Goal: Communication & Community: Ask a question

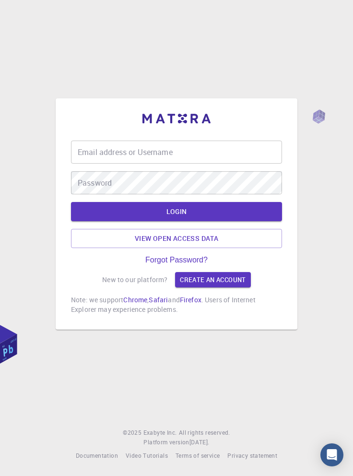
click at [189, 164] on input "Email address or Username" at bounding box center [176, 151] width 211 height 23
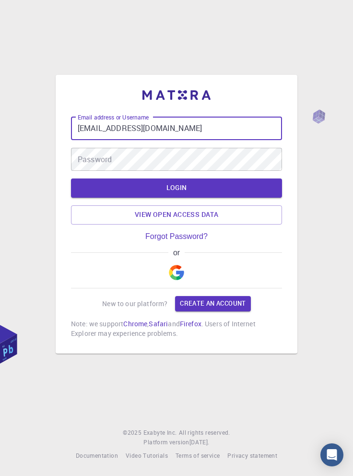
click at [122, 140] on input "tahayusuf710@gmail.com" at bounding box center [176, 128] width 211 height 23
click at [128, 140] on input "tahayusuf400@gmail.com" at bounding box center [176, 128] width 211 height 23
type input "tahayusuf405@gmail.com"
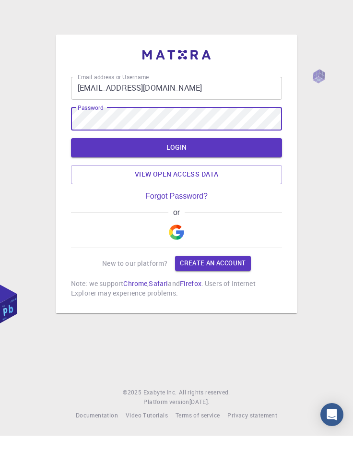
click at [237, 198] on button "LOGIN" at bounding box center [176, 187] width 211 height 19
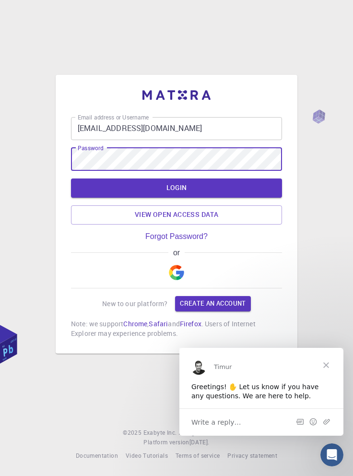
click at [216, 198] on button "LOGIN" at bounding box center [176, 187] width 211 height 19
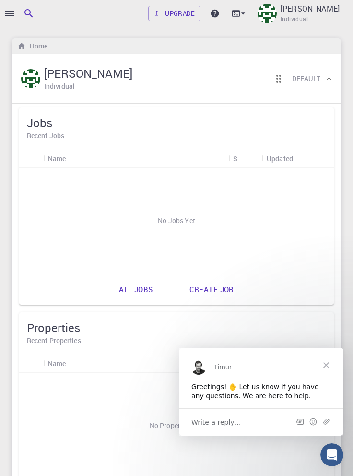
click at [12, 5] on button "button" at bounding box center [9, 13] width 19 height 19
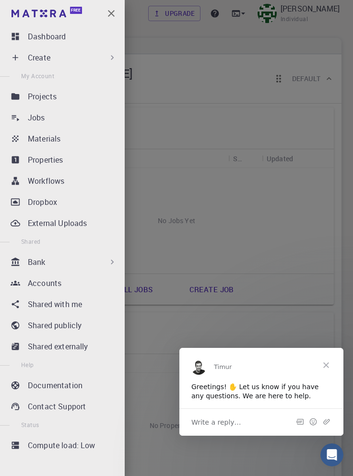
click at [94, 95] on div "Projects" at bounding box center [74, 97] width 93 height 12
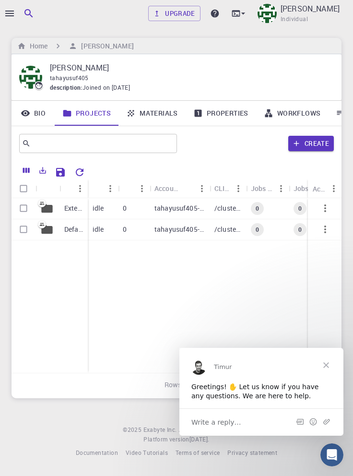
click at [45, 457] on footer "© 2025 Exabyte Inc. All rights reserved. Platform version 2025.7.24 . Documenta…" at bounding box center [176, 441] width 353 height 33
click at [8, 12] on div at bounding box center [176, 238] width 353 height 476
click at [11, 14] on icon "button" at bounding box center [10, 14] width 12 height 12
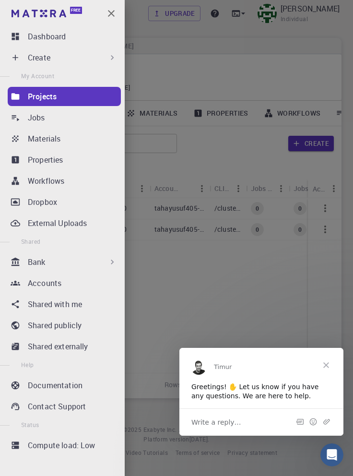
click at [94, 61] on div "Create" at bounding box center [72, 58] width 89 height 12
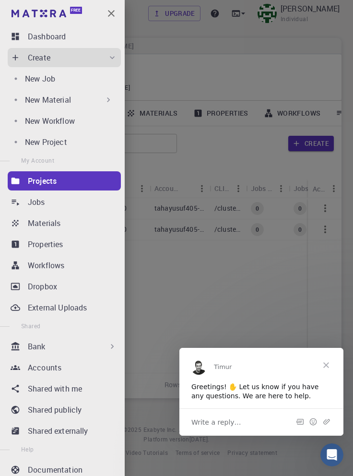
click at [81, 77] on div "New Job" at bounding box center [71, 79] width 92 height 12
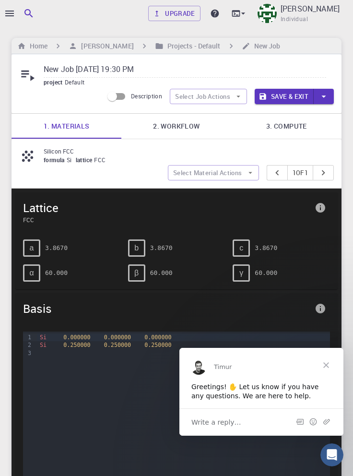
click at [163, 66] on input "New Job Aug 16, 2025, 19:30 PM" at bounding box center [185, 70] width 282 height 16
type input "New"
paste input "Silicon FCC"
type input "Silicon FCC (T EN)"
click at [209, 126] on link "2. Workflow" at bounding box center [176, 126] width 110 height 25
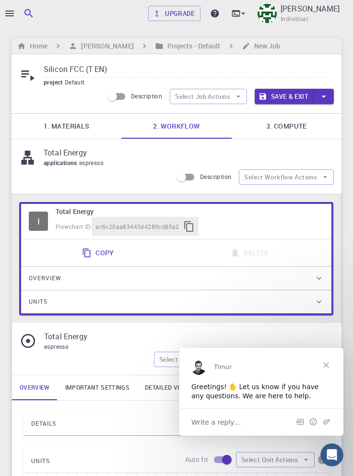
click at [300, 129] on link "3. Compute" at bounding box center [287, 126] width 110 height 25
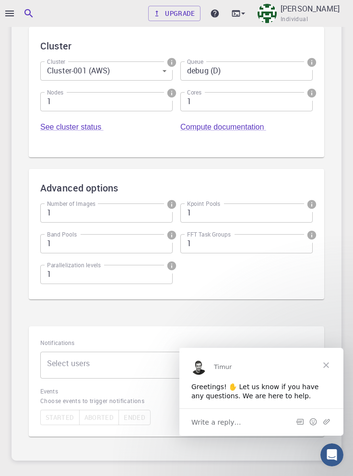
scroll to position [257, 0]
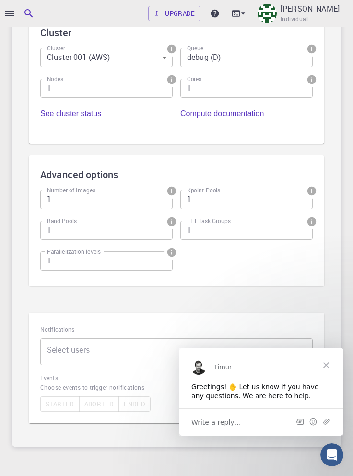
click at [253, 358] on body "Upgrade Taha Yusuf Individual Home Taha Yusuf Projects - Default New Job Silico…" at bounding box center [176, 132] width 353 height 779
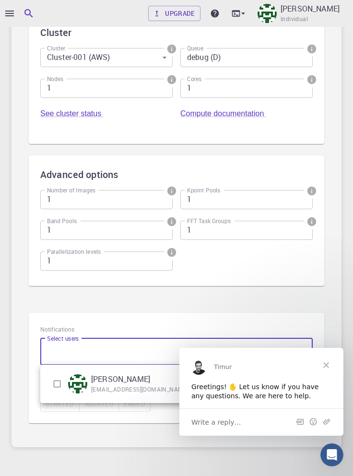
click at [58, 383] on input "checkbox" at bounding box center [57, 383] width 18 height 18
checkbox input "true"
type input "[object Object]"
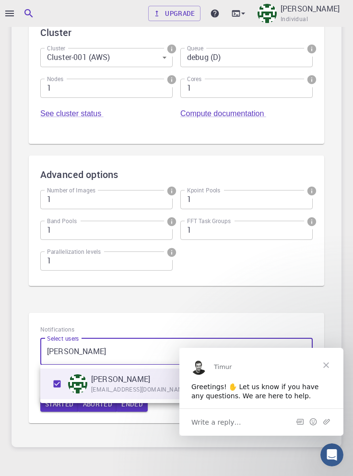
click at [139, 434] on div at bounding box center [176, 238] width 353 height 476
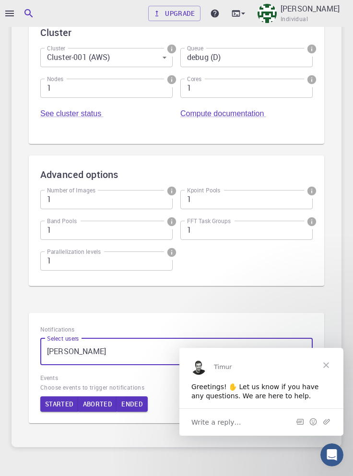
click at [327, 362] on span "Close" at bounding box center [326, 364] width 35 height 35
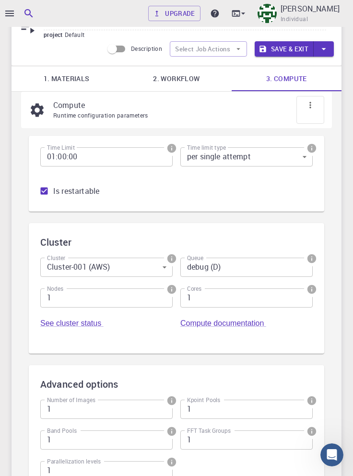
scroll to position [0, 0]
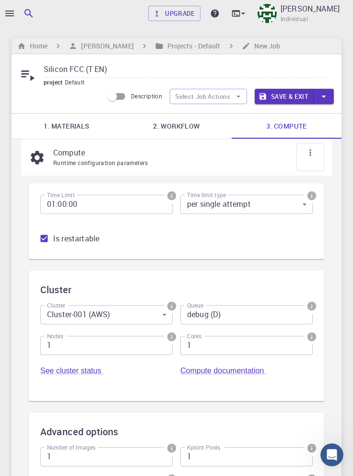
click at [285, 93] on button "Save & Exit" at bounding box center [284, 96] width 59 height 15
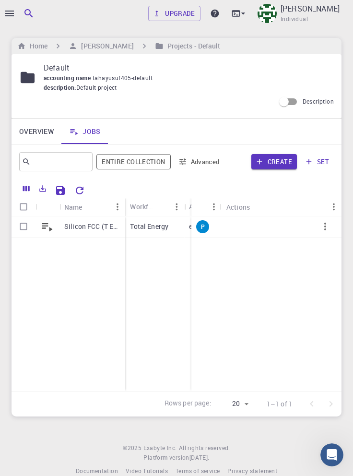
click at [325, 229] on icon "button" at bounding box center [325, 226] width 2 height 8
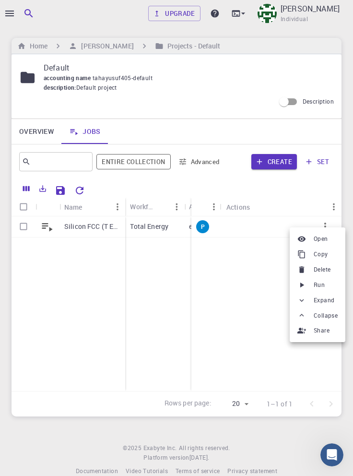
click at [321, 286] on span "Run" at bounding box center [319, 285] width 11 height 10
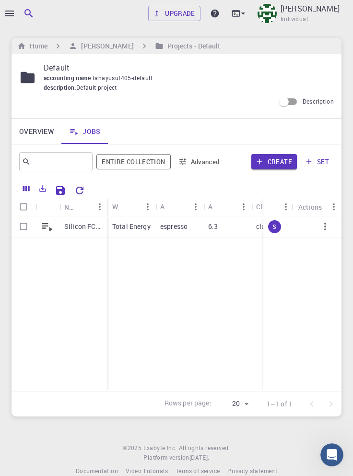
click at [10, 13] on icon "button" at bounding box center [9, 14] width 9 height 6
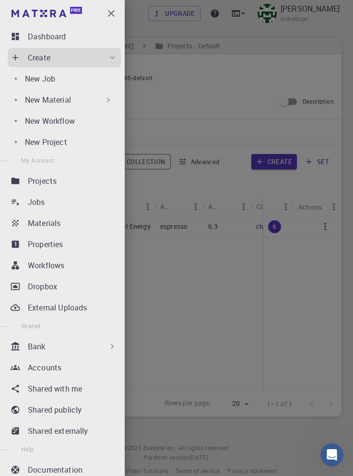
click at [86, 177] on div "Projects" at bounding box center [74, 181] width 93 height 12
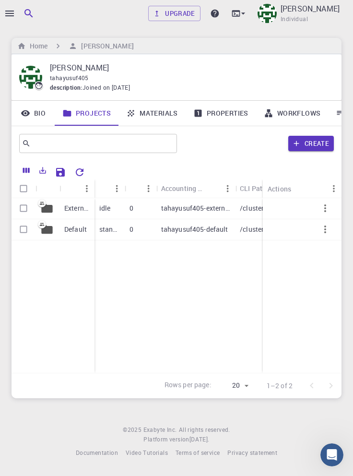
click at [12, 13] on icon "button" at bounding box center [9, 14] width 9 height 6
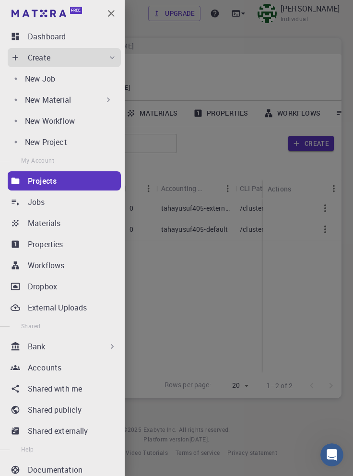
click at [82, 40] on div "Dashboard" at bounding box center [74, 37] width 93 height 12
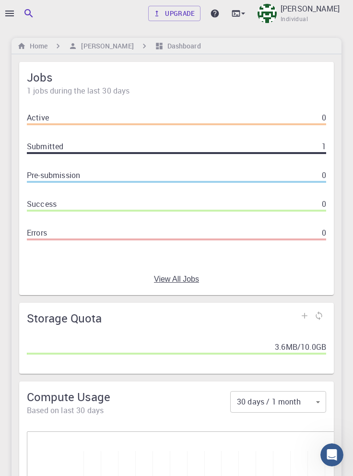
click at [320, 316] on icon at bounding box center [319, 316] width 10 height 10
click at [319, 317] on link at bounding box center [319, 315] width 14 height 14
click at [277, 152] on span at bounding box center [176, 153] width 299 height 2
click at [309, 144] on div "Submitted 1" at bounding box center [176, 146] width 299 height 12
click at [38, 46] on h6 "Home" at bounding box center [37, 46] width 22 height 11
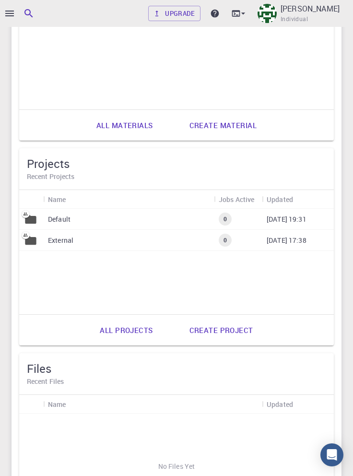
scroll to position [779, 0]
click at [60, 241] on p "External" at bounding box center [60, 240] width 25 height 10
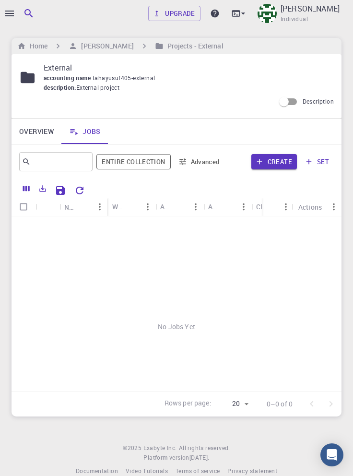
click at [107, 43] on h6 "[PERSON_NAME]" at bounding box center [105, 46] width 56 height 11
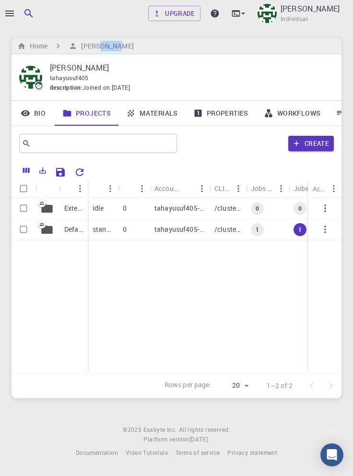
click at [66, 231] on p "Default" at bounding box center [73, 229] width 19 height 10
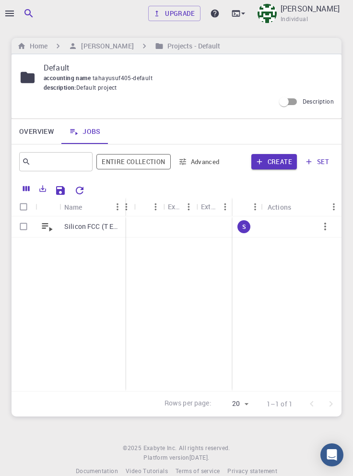
click at [94, 226] on p "Silicon FCC (T EN)" at bounding box center [92, 227] width 56 height 10
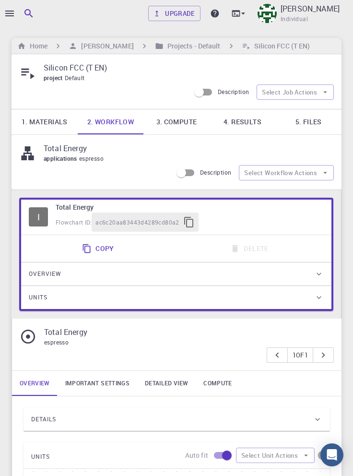
type input "/export/share/pseudo/si/gga/pbe/gbrv/1.0/us/si_pbe_gbrv_1.0.upf"
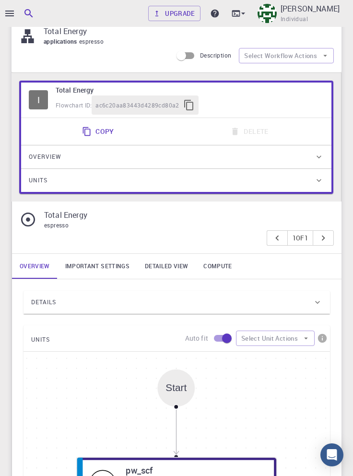
scroll to position [118, 0]
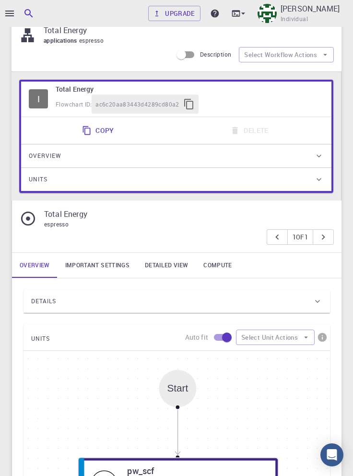
click at [302, 336] on icon "button" at bounding box center [306, 337] width 9 height 9
click at [103, 256] on link "Important settings" at bounding box center [98, 265] width 80 height 25
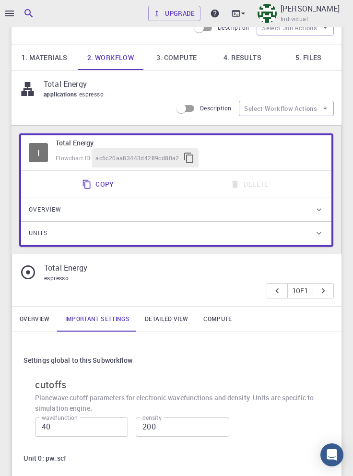
scroll to position [64, 0]
click at [172, 327] on link "Detailed view" at bounding box center [166, 318] width 58 height 25
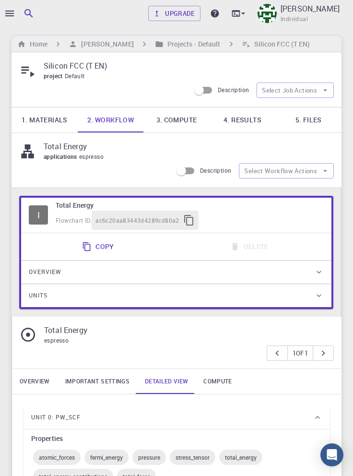
scroll to position [0, 0]
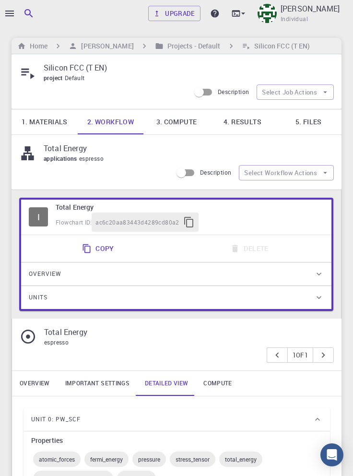
click at [216, 389] on link "Compute" at bounding box center [218, 383] width 44 height 25
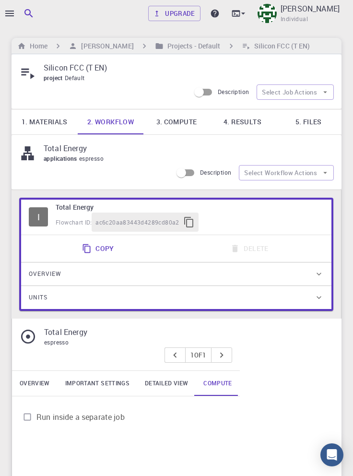
click at [178, 121] on link "3. Compute" at bounding box center [176, 121] width 66 height 25
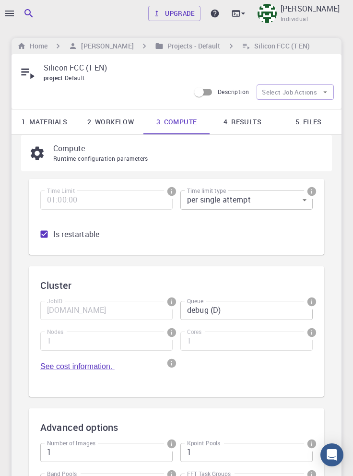
click at [174, 304] on icon "info" at bounding box center [171, 301] width 9 height 9
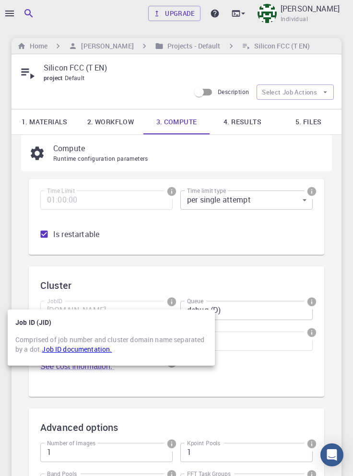
click at [273, 395] on div at bounding box center [176, 238] width 353 height 476
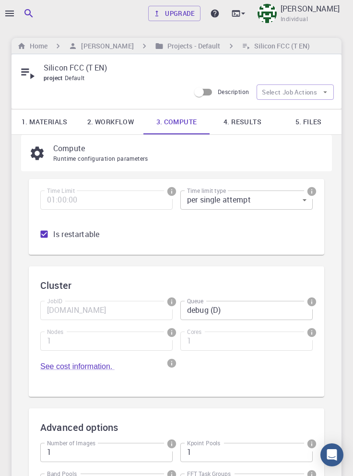
click at [245, 124] on link "4. Results" at bounding box center [243, 121] width 66 height 25
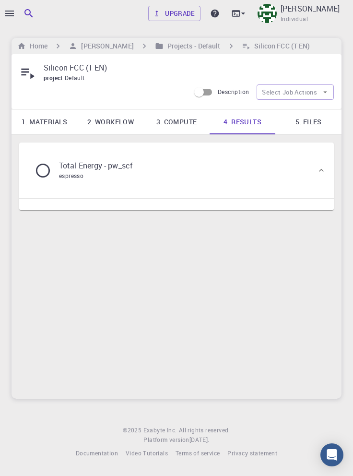
click at [265, 177] on div "Total Energy - pw_scf espresso" at bounding box center [172, 170] width 290 height 36
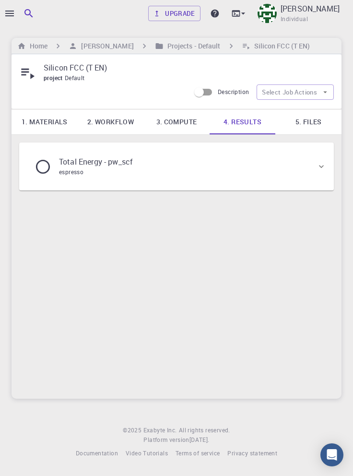
click at [275, 170] on div "Total Energy - pw_scf espresso" at bounding box center [172, 166] width 290 height 36
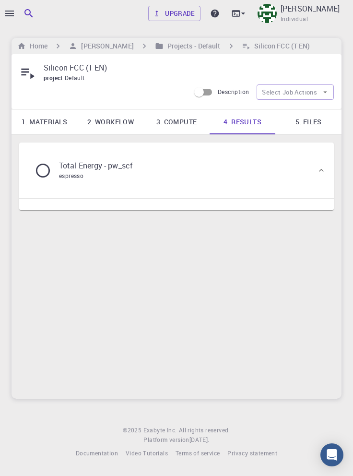
click at [302, 125] on link "5. Files" at bounding box center [308, 121] width 66 height 25
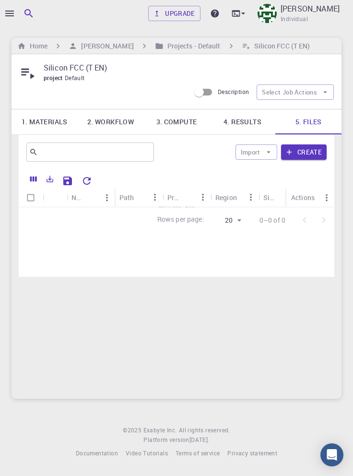
click at [239, 222] on body "Upgrade [PERSON_NAME] Individual Home [PERSON_NAME] Projects - Default Silicon …" at bounding box center [176, 238] width 353 height 476
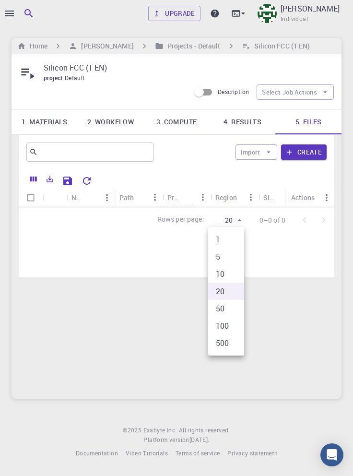
click at [226, 257] on li "5" at bounding box center [226, 256] width 36 height 17
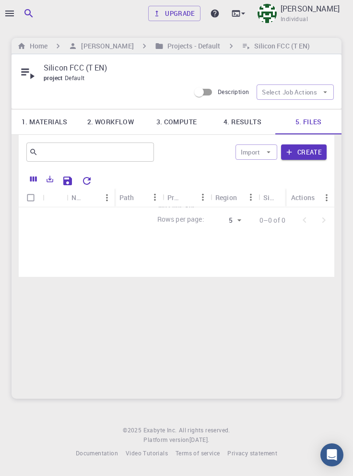
click at [235, 219] on body "Upgrade [PERSON_NAME] Individual Home [PERSON_NAME] Projects - Default Silicon …" at bounding box center [176, 238] width 353 height 476
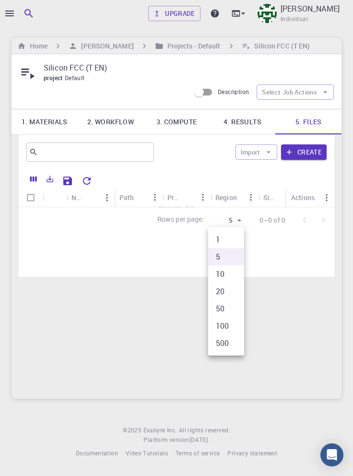
click at [231, 295] on li "20" at bounding box center [226, 290] width 36 height 17
type input "20"
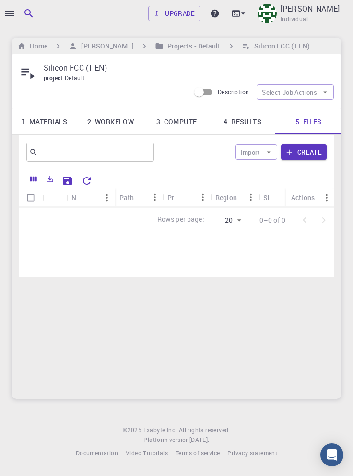
click at [44, 126] on link "1. Materials" at bounding box center [45, 121] width 66 height 25
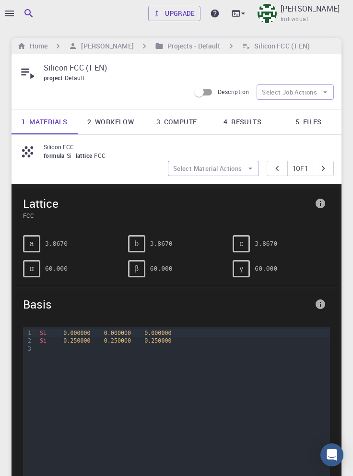
click at [260, 129] on link "4. Results" at bounding box center [243, 121] width 66 height 25
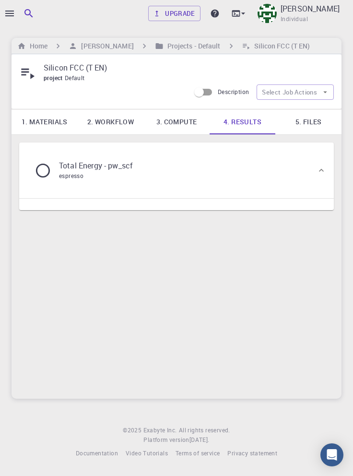
click at [92, 165] on p "Total Energy - pw_scf" at bounding box center [96, 166] width 74 height 12
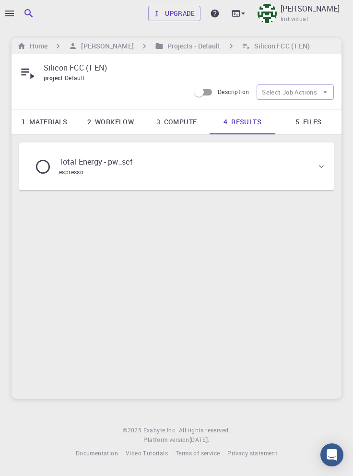
click at [114, 160] on p "Total Energy - pw_scf" at bounding box center [96, 162] width 74 height 12
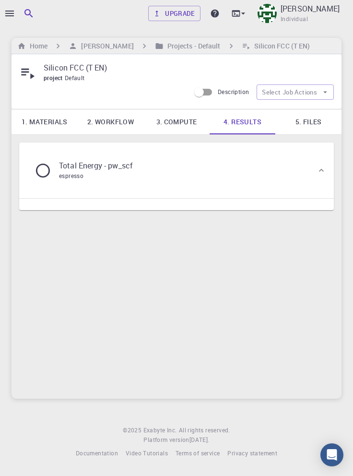
click at [168, 47] on h6 "Projects - Default" at bounding box center [192, 46] width 57 height 11
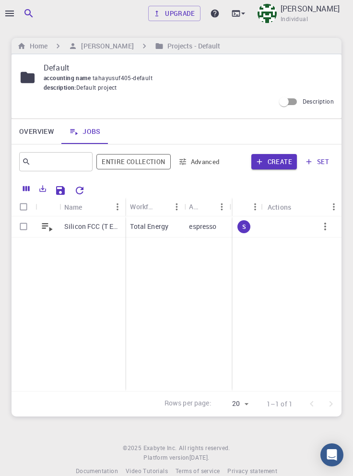
click at [97, 47] on h6 "[PERSON_NAME]" at bounding box center [105, 46] width 56 height 11
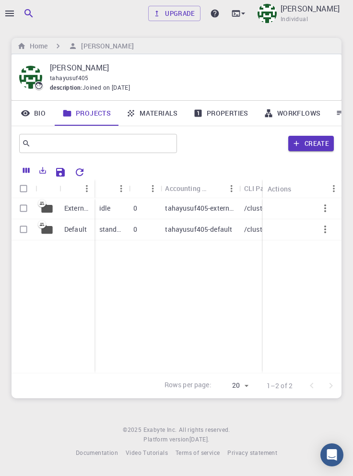
click at [121, 190] on icon "Menu" at bounding box center [121, 188] width 2 height 7
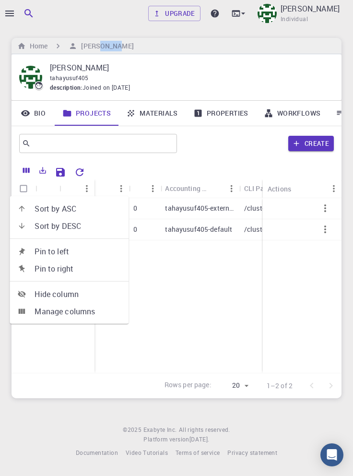
click at [256, 370] on div "External Default idle 0 tahayusuf405-external /cluster-???-home/tahayusuf405/ta…" at bounding box center [340, 285] width 657 height 175
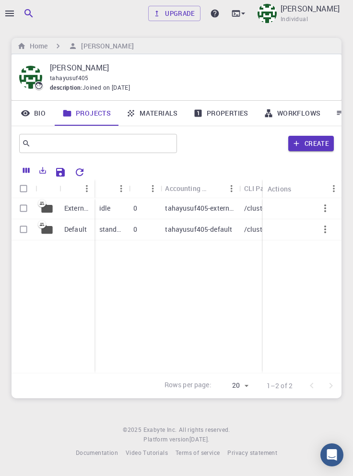
click at [12, 13] on icon "button" at bounding box center [9, 14] width 9 height 6
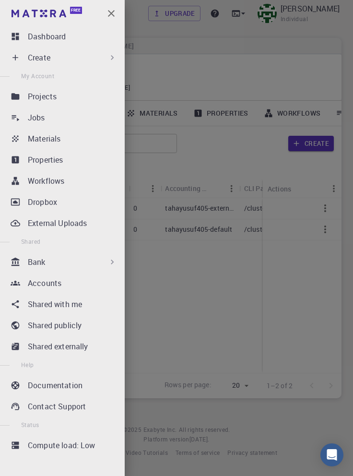
click at [350, 106] on div at bounding box center [176, 238] width 353 height 476
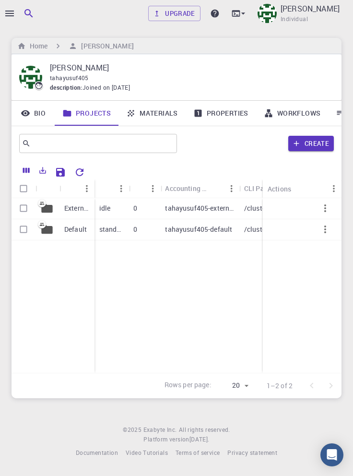
click at [333, 450] on icon "Open Intercom Messenger" at bounding box center [332, 455] width 10 height 12
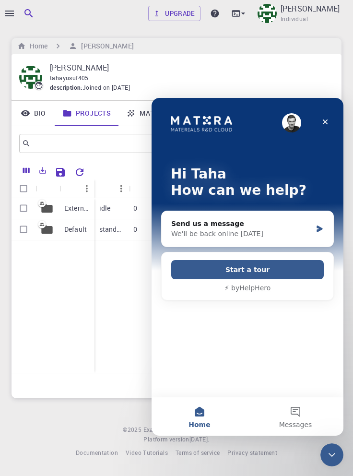
click at [298, 414] on button "Messages" at bounding box center [295, 416] width 96 height 38
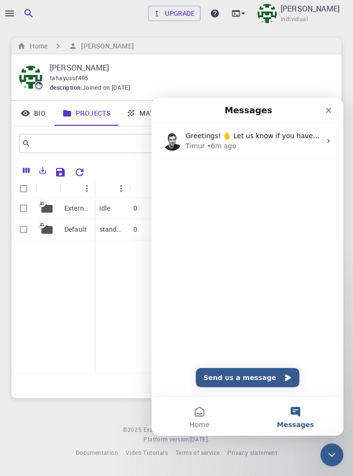
click at [271, 376] on button "Send us a message" at bounding box center [248, 377] width 104 height 19
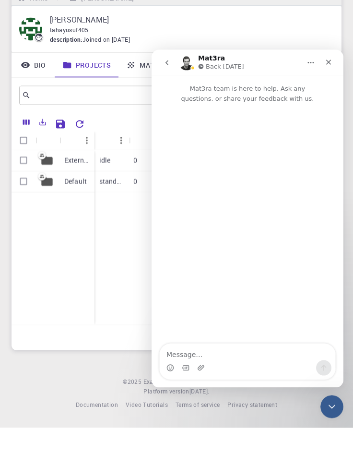
scroll to position [46, 0]
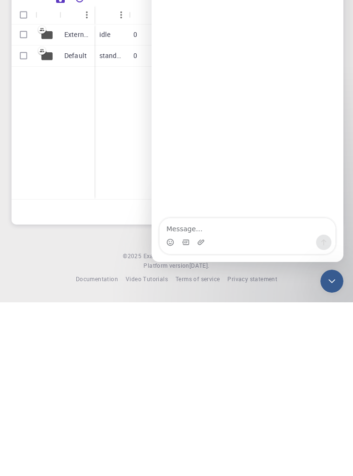
click at [213, 228] on textarea "Message…" at bounding box center [247, 226] width 175 height 16
type textarea "d"
type textarea "W"
click at [259, 227] on textarea "My jobs have not been activecrecetly" at bounding box center [247, 226] width 175 height 16
click at [274, 228] on textarea "My jobs have not been active recetly" at bounding box center [247, 226] width 175 height 16
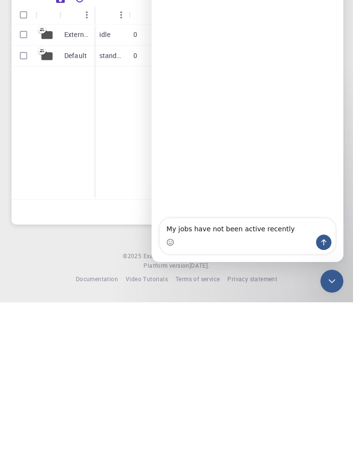
click at [292, 233] on textarea "My jobs have not been active recently" at bounding box center [247, 226] width 175 height 16
click at [295, 230] on textarea "My jobs have not been active recently. is tehere" at bounding box center [247, 226] width 175 height 16
click at [313, 230] on textarea "My jobs have not been active recently. is there" at bounding box center [247, 226] width 175 height 16
click at [280, 219] on textarea "My jobs have not been active recently. is there a problem with the system ?" at bounding box center [247, 222] width 175 height 26
type textarea "My jobs have not been active recently [DATE]. is there a problem with the syste…"
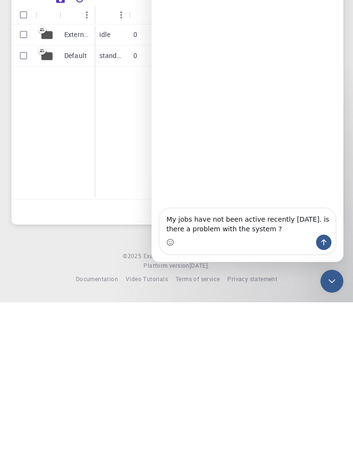
click at [161, 216] on textarea "My jobs have not been active recently [DATE]. is there a problem with the syste…" at bounding box center [247, 222] width 175 height 26
click at [161, 221] on textarea "My jobs have not been active recently [DATE]. is there a problem with the syste…" at bounding box center [247, 222] width 175 height 26
click at [168, 219] on textarea "My jobs have not been active recently [DATE]. is there a problem with the syste…" at bounding box center [247, 222] width 175 height 26
click at [231, 217] on textarea "My jobs have not been active recently [DATE]. is there a problem with the syste…" at bounding box center [247, 222] width 175 height 26
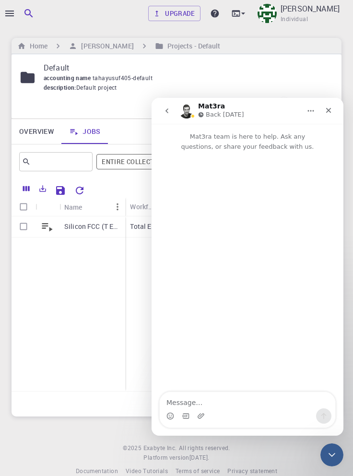
click at [304, 117] on button "Home" at bounding box center [311, 111] width 18 height 18
click at [281, 205] on div "Intercom messenger" at bounding box center [248, 272] width 192 height 241
click at [330, 112] on icon "Close" at bounding box center [329, 110] width 8 height 8
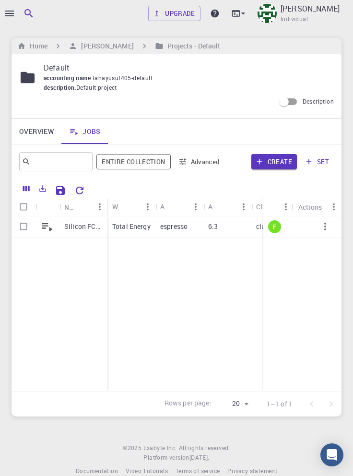
click at [2, 17] on div at bounding box center [176, 238] width 353 height 476
click at [12, 12] on icon "button" at bounding box center [10, 14] width 12 height 12
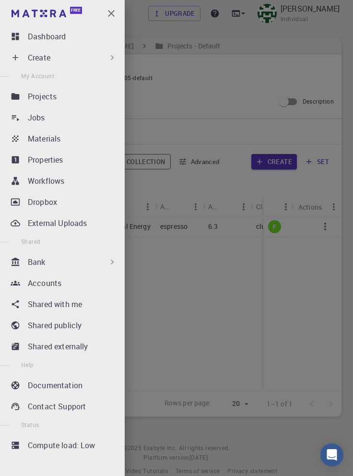
click at [79, 38] on div "Dashboard" at bounding box center [74, 37] width 93 height 12
